Goal: Task Accomplishment & Management: Use online tool/utility

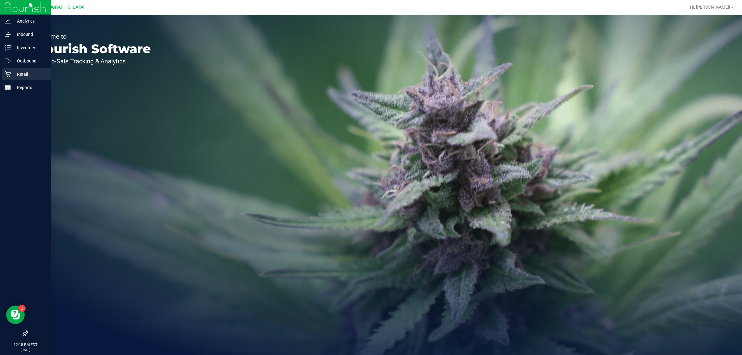
click at [11, 71] on p "Retail" at bounding box center [29, 74] width 37 height 7
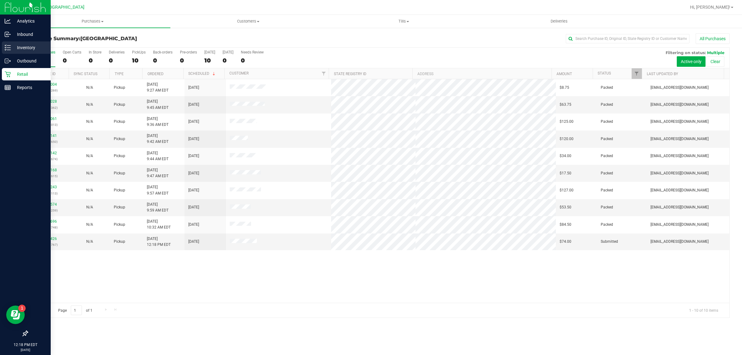
click at [31, 46] on p "Inventory" at bounding box center [29, 47] width 37 height 7
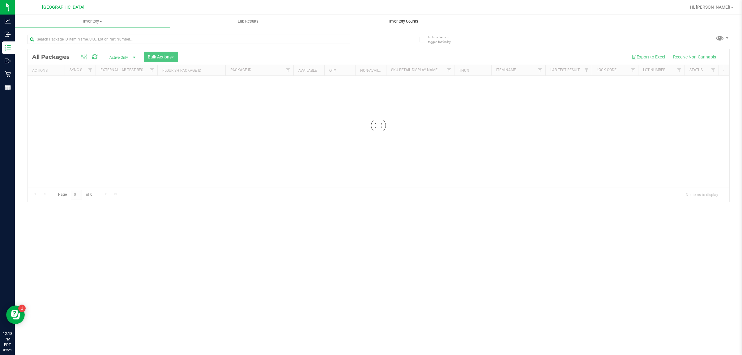
click at [389, 19] on span "Inventory Counts" at bounding box center [404, 22] width 46 height 6
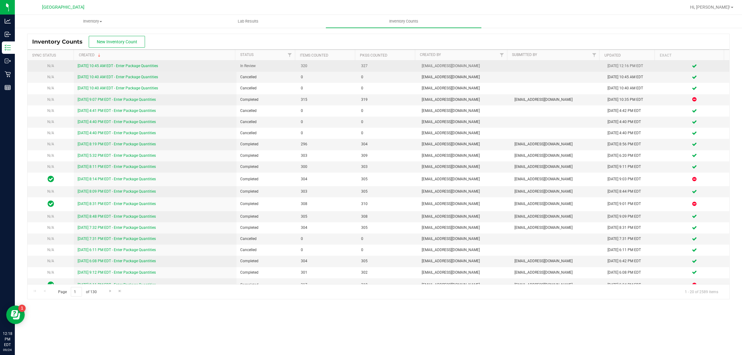
click at [139, 67] on link "9/24/25 10:45 AM EDT - Enter Package Quantities" at bounding box center [118, 66] width 80 height 4
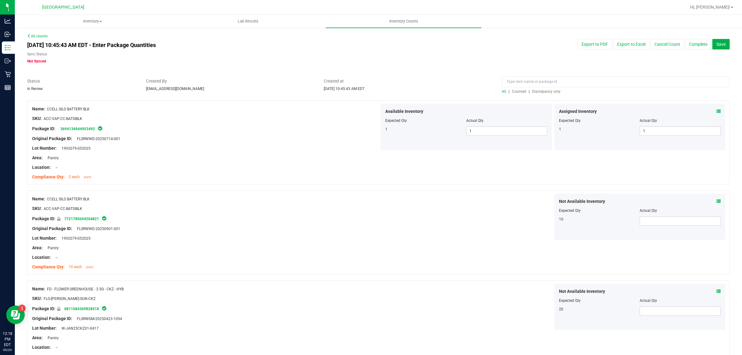
click at [541, 90] on span "Discrepancy only" at bounding box center [546, 91] width 28 height 4
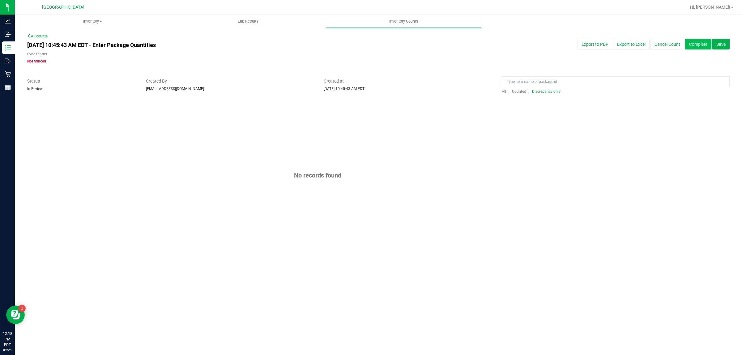
click at [702, 42] on button "Complete" at bounding box center [698, 44] width 26 height 11
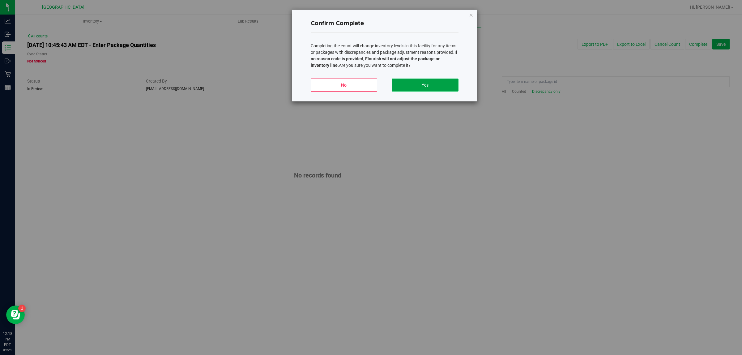
click at [448, 85] on button "Yes" at bounding box center [425, 85] width 67 height 13
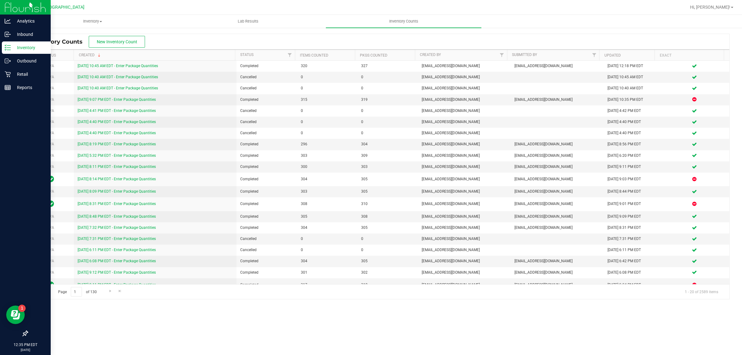
click at [11, 45] on p "Inventory" at bounding box center [29, 47] width 37 height 7
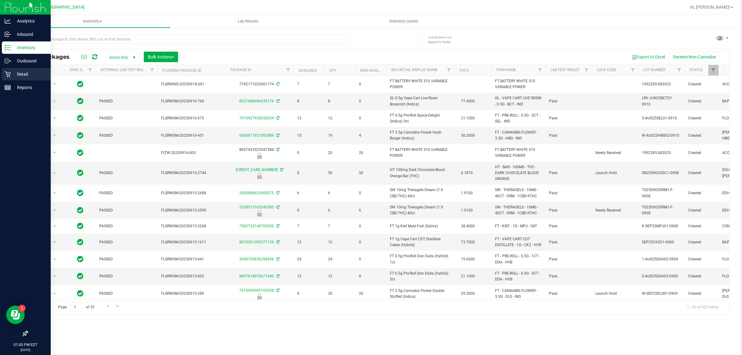
click at [8, 73] on icon at bounding box center [8, 74] width 6 height 6
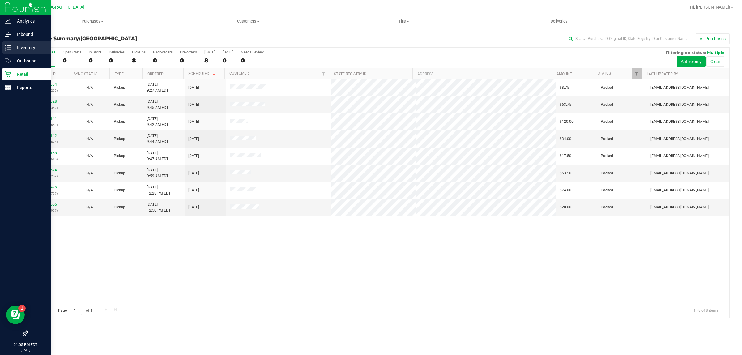
click at [16, 45] on p "Inventory" at bounding box center [29, 47] width 37 height 7
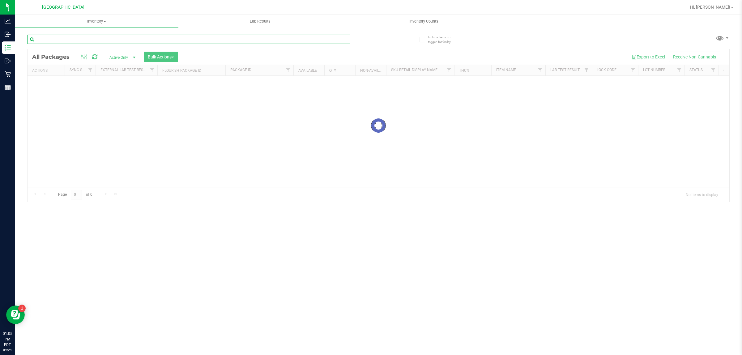
click at [78, 38] on input "text" at bounding box center [188, 39] width 323 height 9
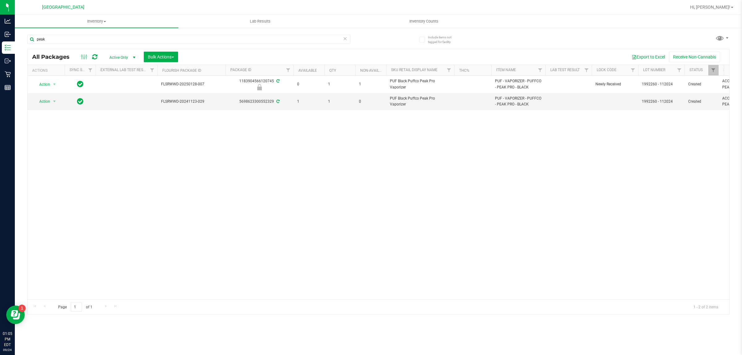
click at [177, 169] on div "Action Action Edit attributes Global inventory Locate package Package audit log…" at bounding box center [379, 188] width 702 height 224
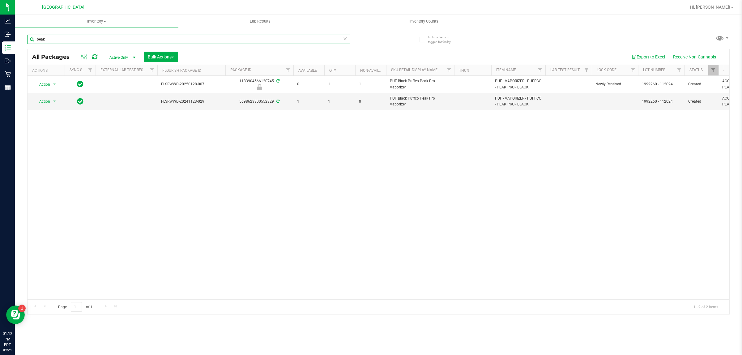
click at [73, 40] on input "peak" at bounding box center [188, 39] width 323 height 9
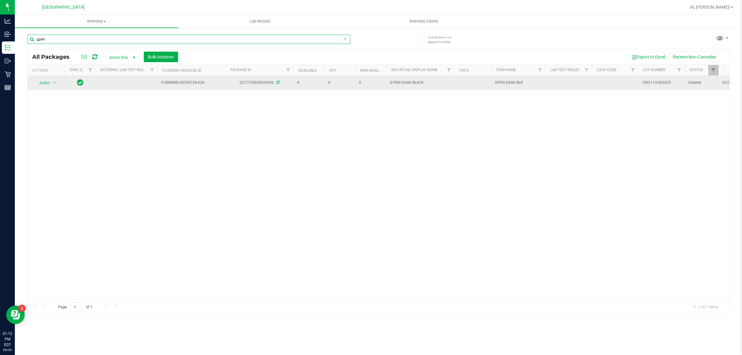
type input "gpen"
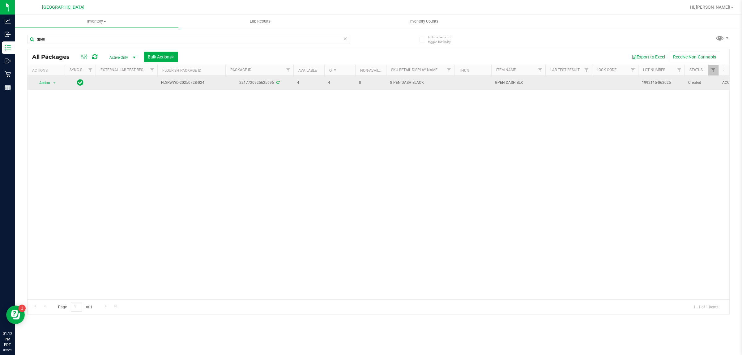
click at [259, 83] on div "2217720925625696" at bounding box center [260, 83] width 70 height 6
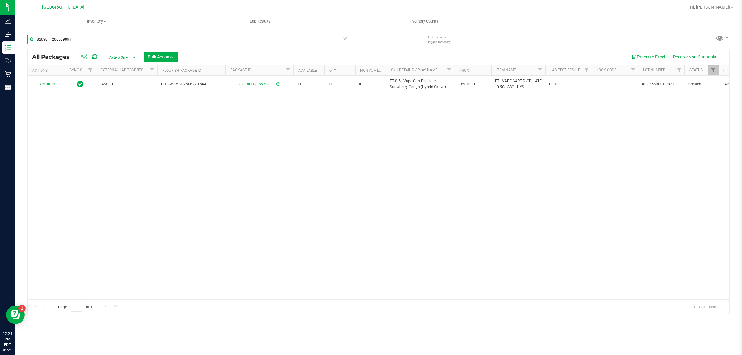
click at [115, 36] on input "8209011206539891" at bounding box center [188, 39] width 323 height 9
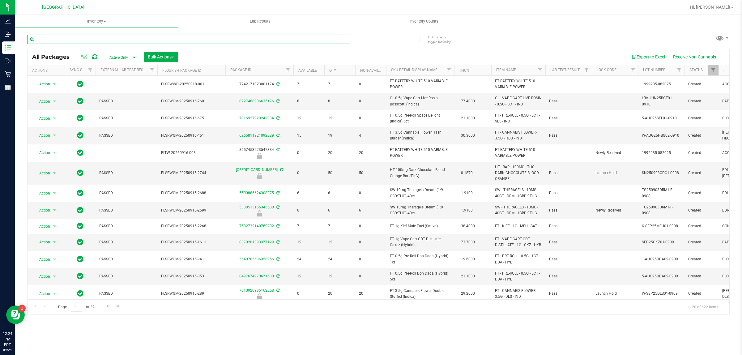
click at [110, 36] on input "text" at bounding box center [188, 39] width 323 height 9
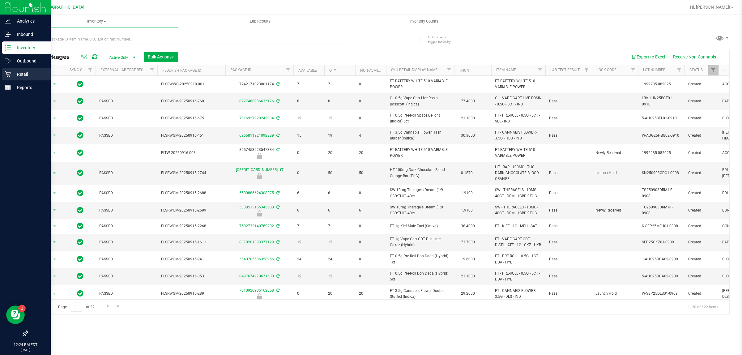
click at [10, 75] on icon at bounding box center [8, 74] width 6 height 6
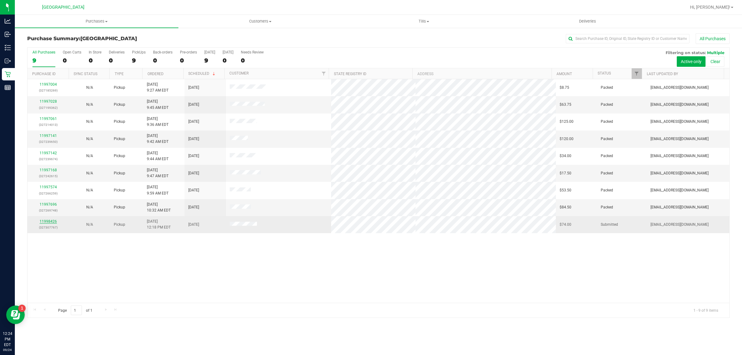
click at [54, 221] on link "11998426" at bounding box center [48, 221] width 17 height 4
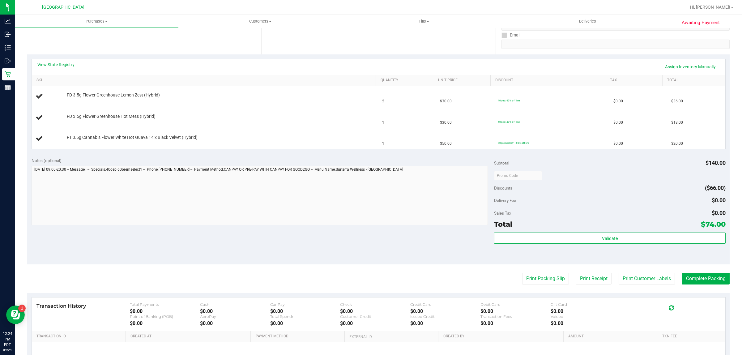
scroll to position [116, 0]
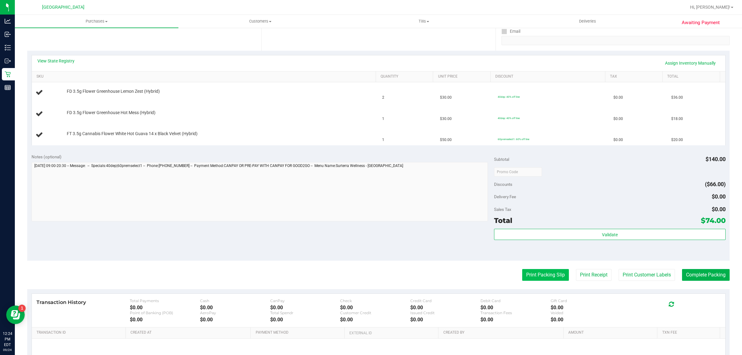
click at [533, 273] on button "Print Packing Slip" at bounding box center [545, 275] width 47 height 12
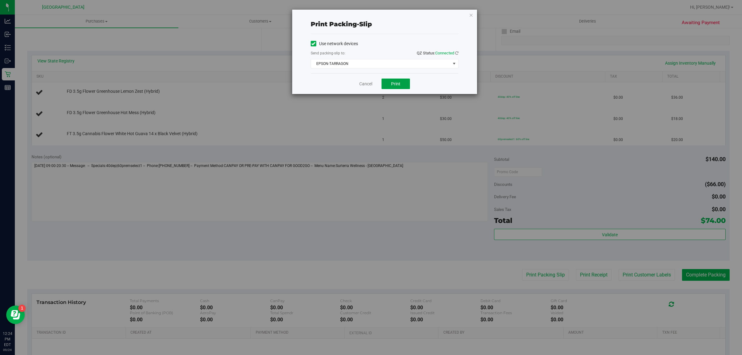
drag, startPoint x: 394, startPoint y: 81, endPoint x: 394, endPoint y: 118, distance: 37.7
click at [394, 118] on div "Print packing-slip Use network devices Send packing-slip to: QZ Status: Connect…" at bounding box center [373, 177] width 747 height 355
click at [378, 64] on span "EPSON-TARRAGON" at bounding box center [380, 63] width 139 height 9
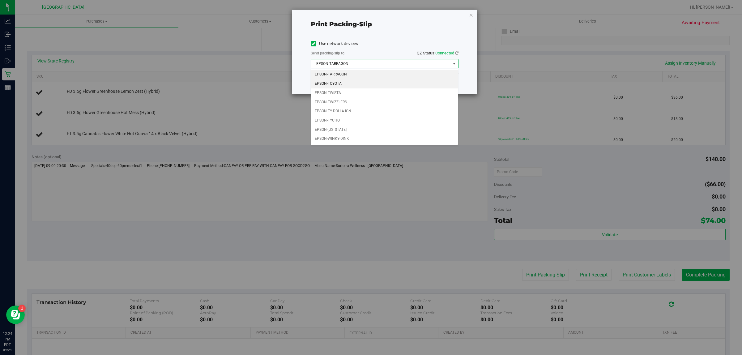
click at [358, 85] on li "EPSON-TOYOTA" at bounding box center [384, 83] width 147 height 9
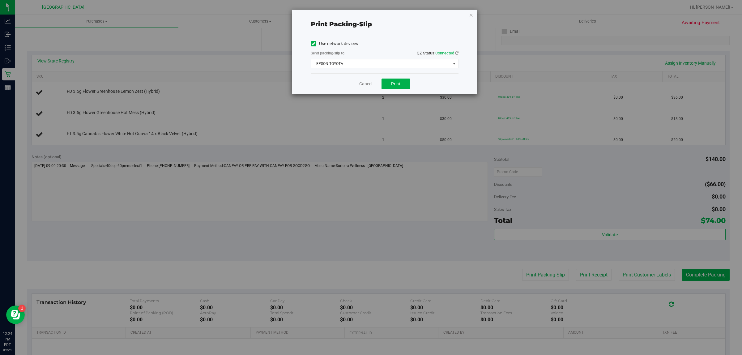
click at [397, 90] on div "Cancel Print" at bounding box center [385, 83] width 148 height 21
click at [397, 86] on span "Print" at bounding box center [395, 83] width 9 height 5
click at [366, 84] on link "Cancel" at bounding box center [365, 84] width 13 height 6
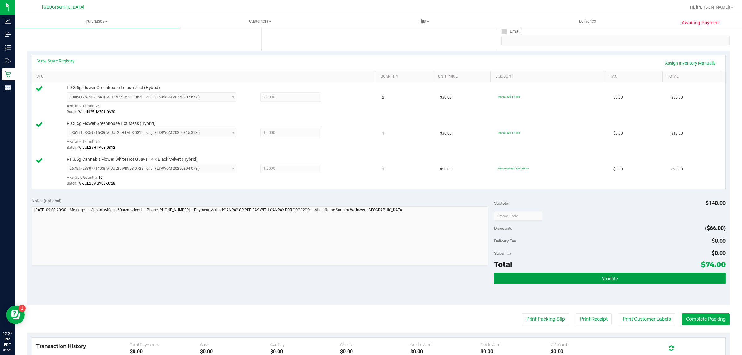
click at [587, 275] on button "Validate" at bounding box center [609, 278] width 231 height 11
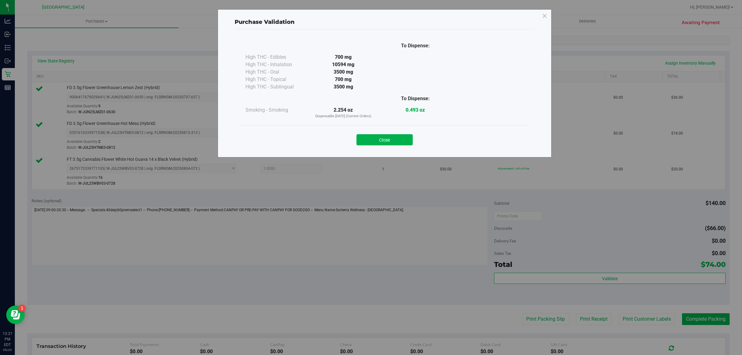
click at [409, 146] on div "Close" at bounding box center [384, 137] width 291 height 25
click at [404, 143] on button "Close" at bounding box center [385, 139] width 56 height 11
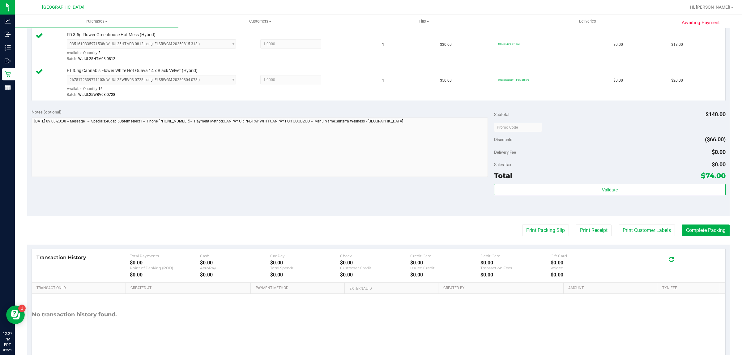
scroll to position [222, 0]
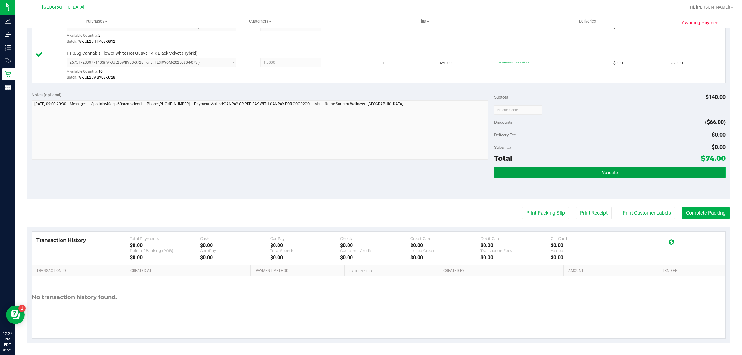
click at [608, 169] on button "Validate" at bounding box center [609, 172] width 231 height 11
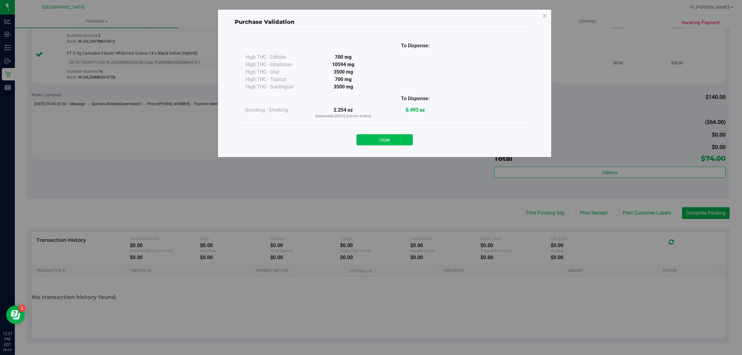
click at [408, 138] on button "Close" at bounding box center [385, 139] width 56 height 11
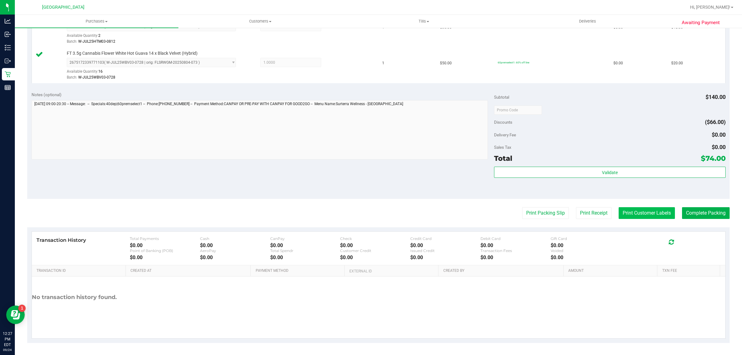
click at [637, 213] on button "Print Customer Labels" at bounding box center [647, 213] width 56 height 12
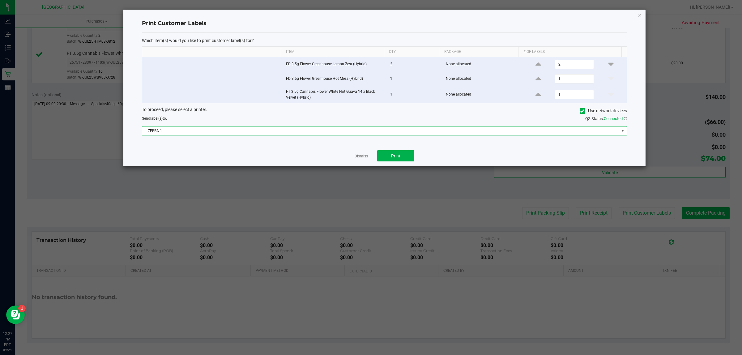
click at [379, 131] on span "ZEBRA-1" at bounding box center [380, 131] width 477 height 9
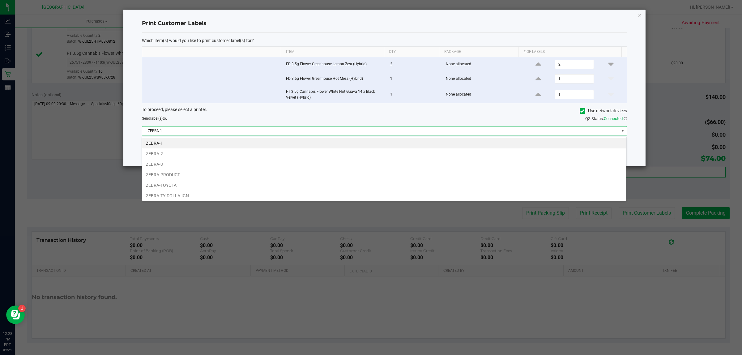
scroll to position [10, 485]
click at [299, 180] on li "ZEBRA-TOYOTA" at bounding box center [384, 185] width 484 height 11
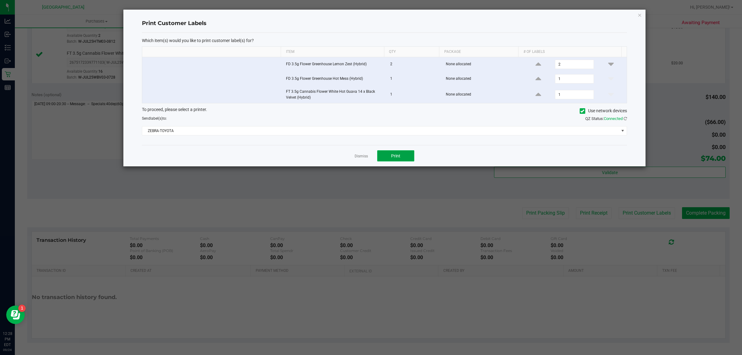
click at [409, 159] on button "Print" at bounding box center [395, 155] width 37 height 11
click at [366, 155] on link "Dismiss" at bounding box center [361, 156] width 13 height 5
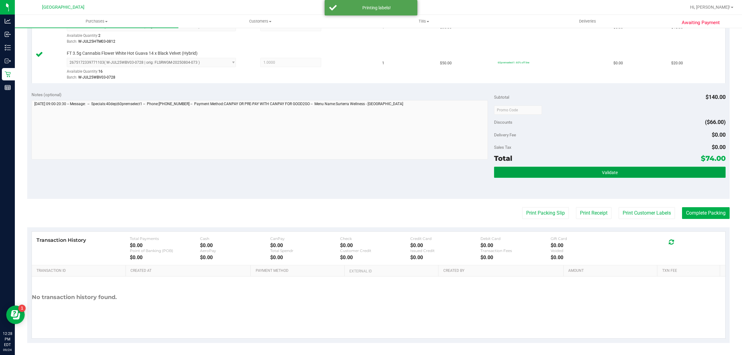
click at [512, 169] on button "Validate" at bounding box center [609, 172] width 231 height 11
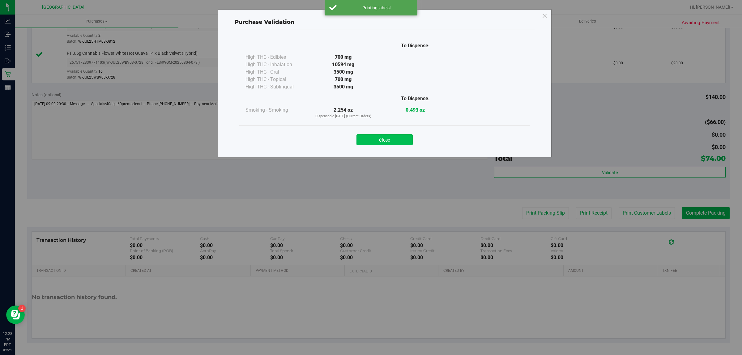
click at [397, 140] on button "Close" at bounding box center [385, 139] width 56 height 11
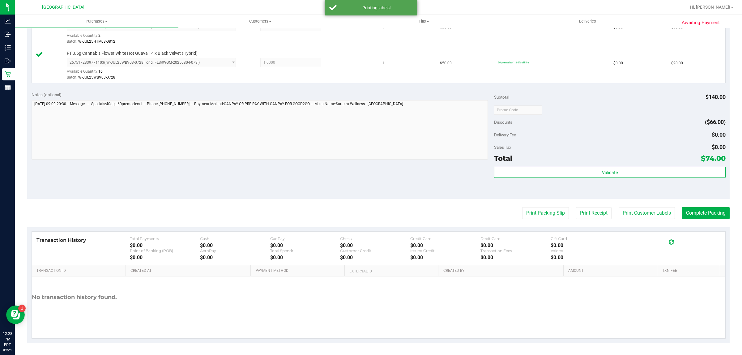
click at [684, 207] on purchase-details "Back Edit Purchase Cancel Purchase View Profile # 11998426 BioTrack ID: - Submi…" at bounding box center [378, 77] width 703 height 532
click at [684, 212] on button "Complete Packing" at bounding box center [706, 213] width 48 height 12
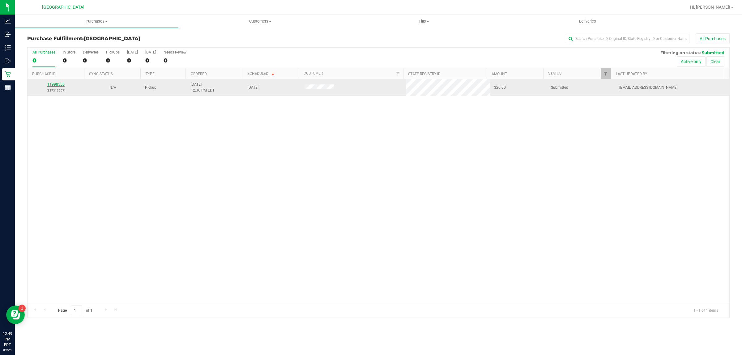
click at [60, 84] on link "11998555" at bounding box center [55, 84] width 17 height 4
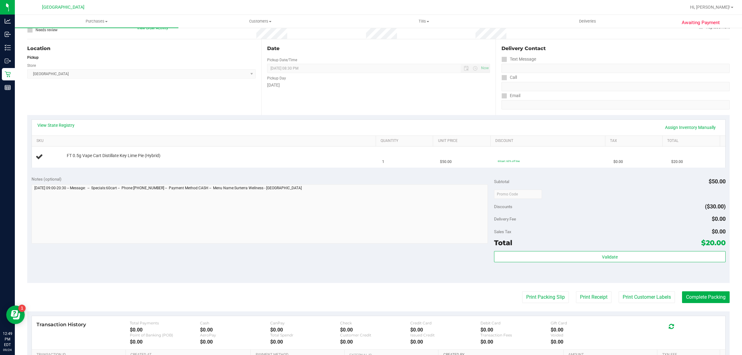
scroll to position [116, 0]
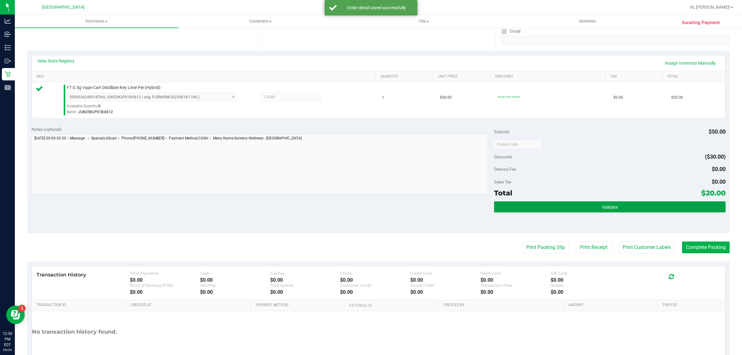
click at [547, 212] on button "Validate" at bounding box center [609, 206] width 231 height 11
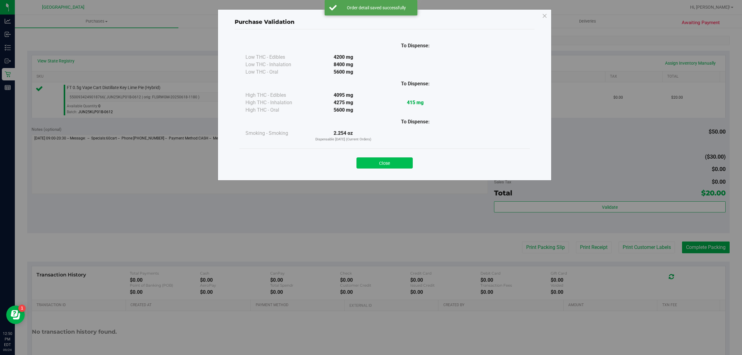
click at [409, 165] on button "Close" at bounding box center [385, 162] width 56 height 11
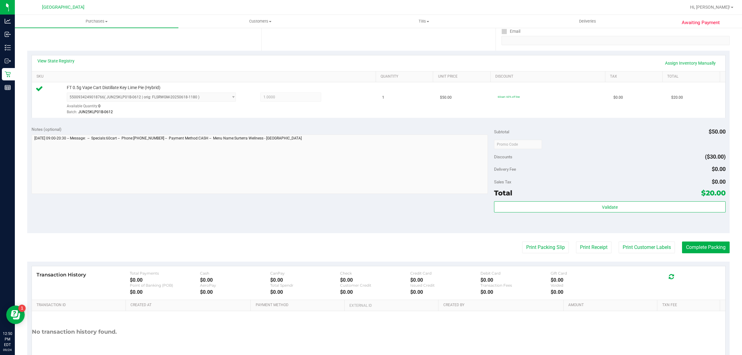
click at [533, 214] on div "Validate" at bounding box center [609, 215] width 231 height 28
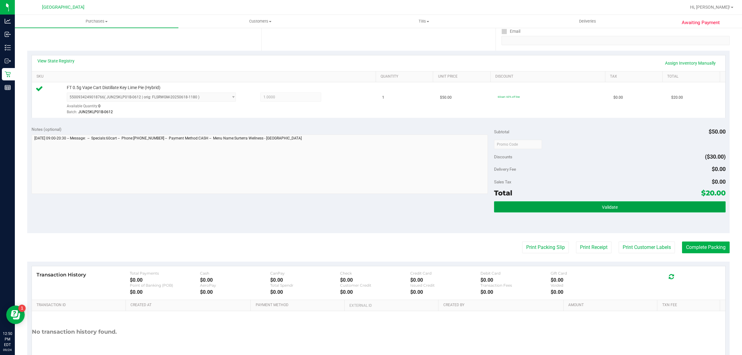
click at [534, 209] on button "Validate" at bounding box center [609, 206] width 231 height 11
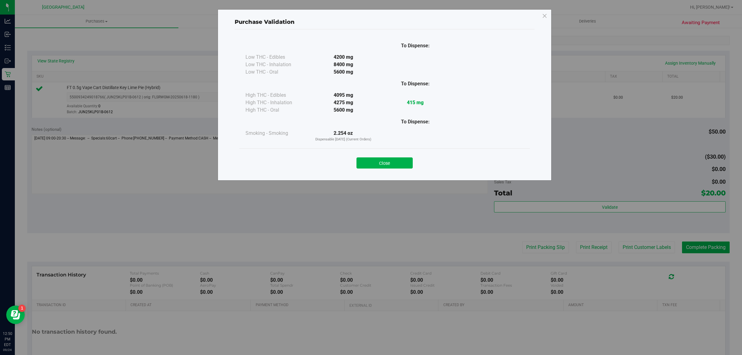
click at [411, 159] on button "Close" at bounding box center [385, 162] width 56 height 11
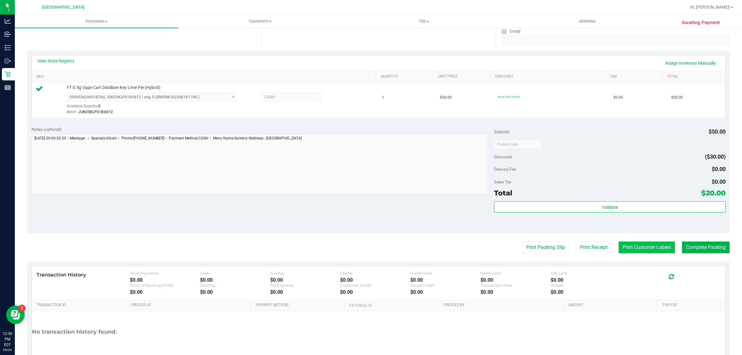
click at [637, 245] on button "Print Customer Labels" at bounding box center [647, 248] width 56 height 12
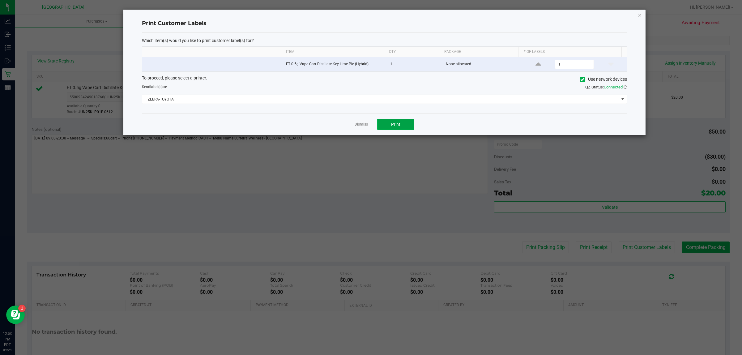
click at [412, 128] on button "Print" at bounding box center [395, 124] width 37 height 11
click at [359, 125] on link "Dismiss" at bounding box center [361, 124] width 13 height 5
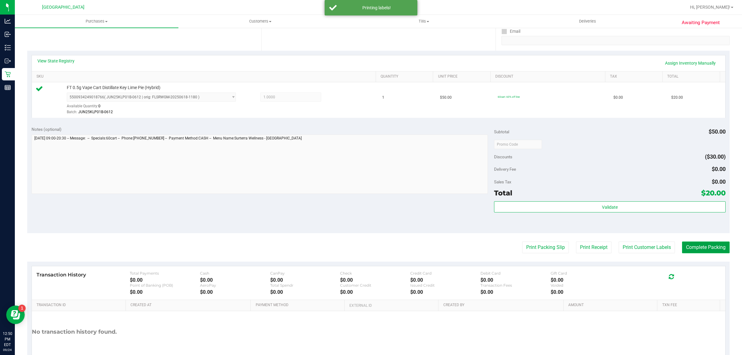
click at [682, 247] on button "Complete Packing" at bounding box center [706, 248] width 48 height 12
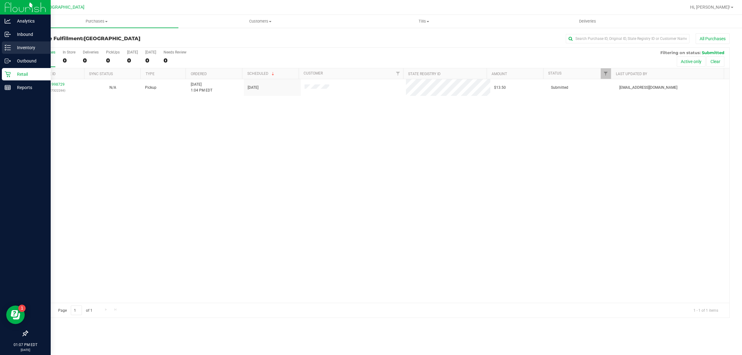
click at [32, 49] on p "Inventory" at bounding box center [29, 47] width 37 height 7
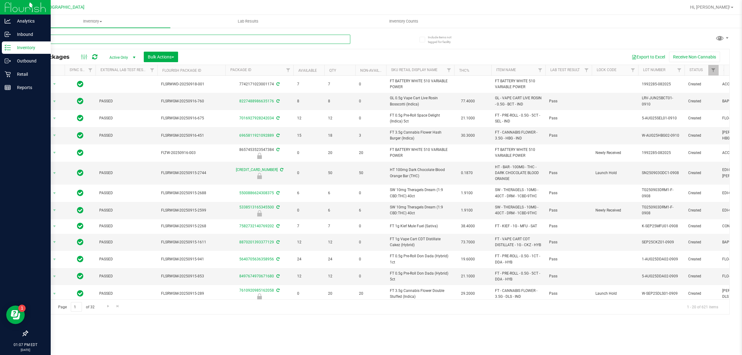
click at [70, 41] on input "text" at bounding box center [188, 39] width 323 height 9
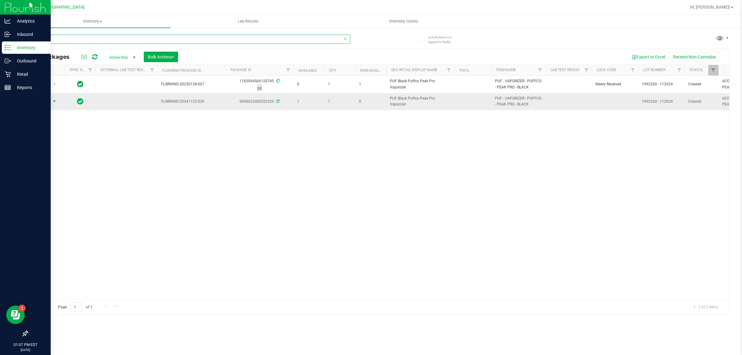
type input "peak"
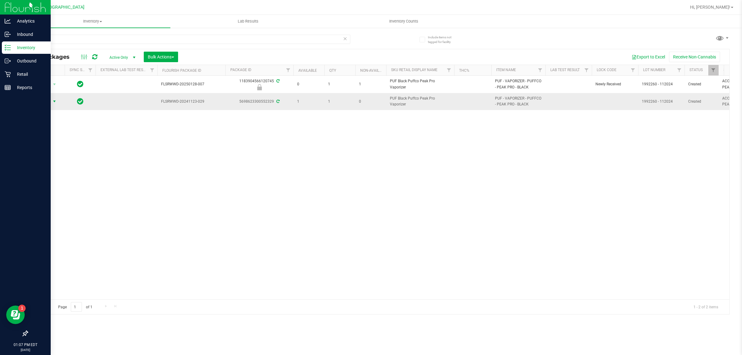
click at [53, 101] on span "select" at bounding box center [54, 101] width 5 height 5
click at [67, 187] on li "Print product labels" at bounding box center [58, 185] width 48 height 9
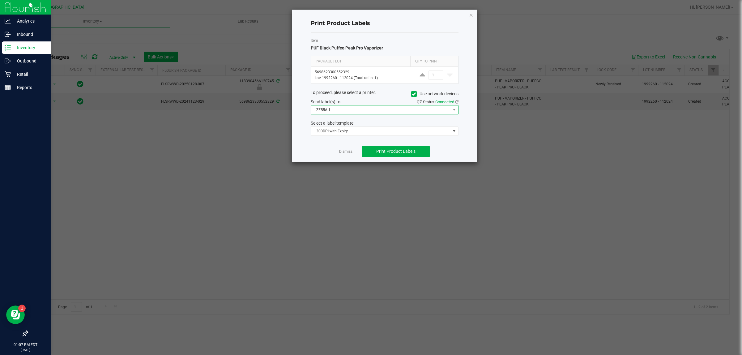
click at [387, 114] on span "ZEBRA-1" at bounding box center [380, 109] width 139 height 9
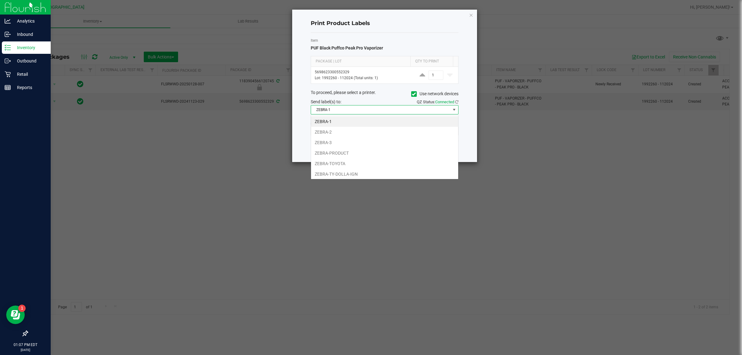
scroll to position [10, 148]
click at [361, 167] on li "ZEBRA-TOYOTA" at bounding box center [384, 163] width 147 height 11
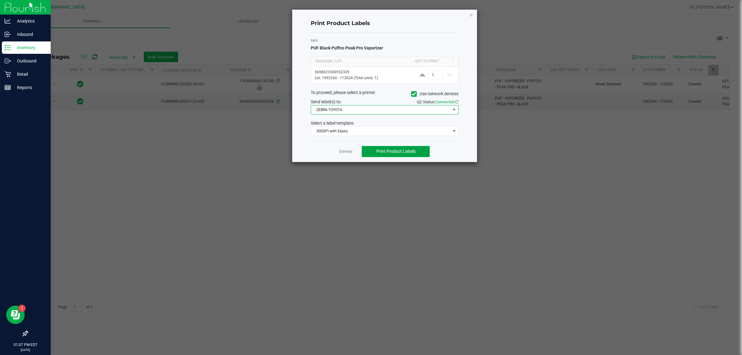
click at [398, 148] on button "Print Product Labels" at bounding box center [396, 151] width 68 height 11
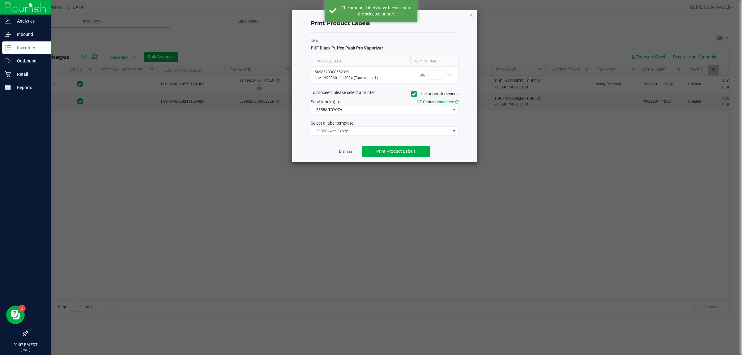
click at [345, 152] on link "Dismiss" at bounding box center [345, 151] width 13 height 5
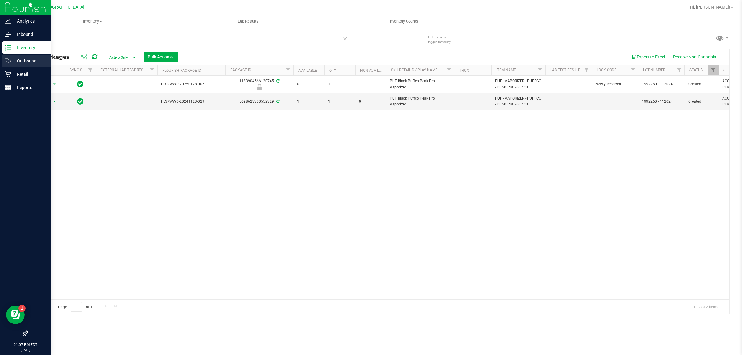
click at [21, 57] on p "Outbound" at bounding box center [29, 60] width 37 height 7
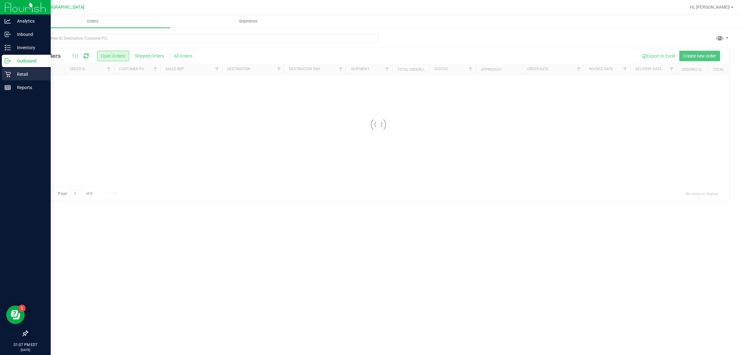
click at [24, 71] on p "Retail" at bounding box center [29, 74] width 37 height 7
